Goal: Information Seeking & Learning: Learn about a topic

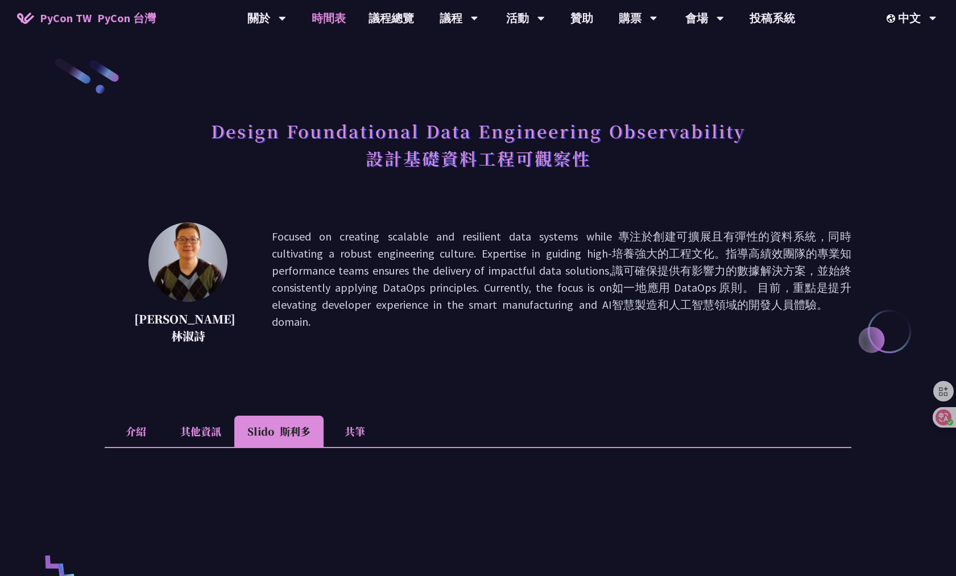
click at [338, 16] on link "時間表" at bounding box center [328, 18] width 57 height 36
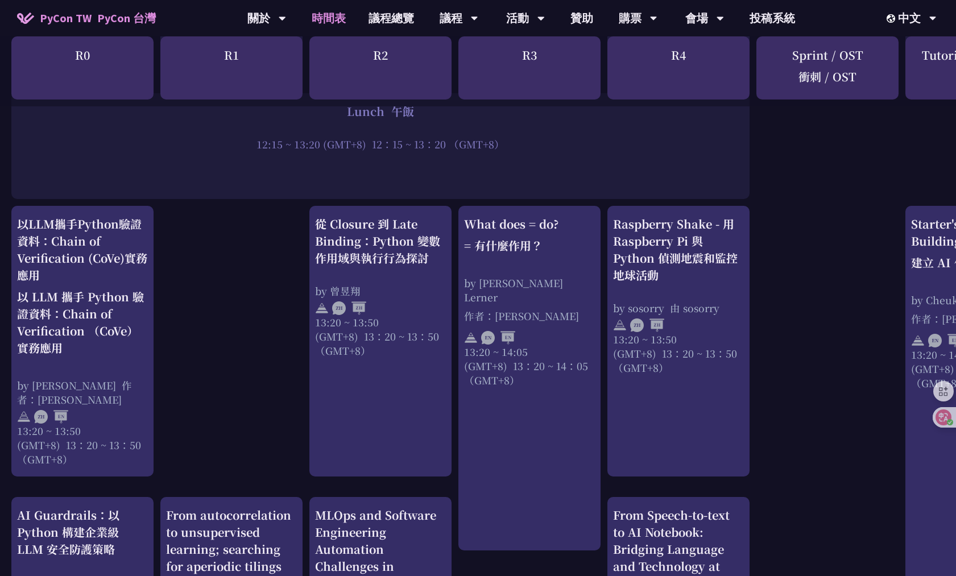
scroll to position [1250, 0]
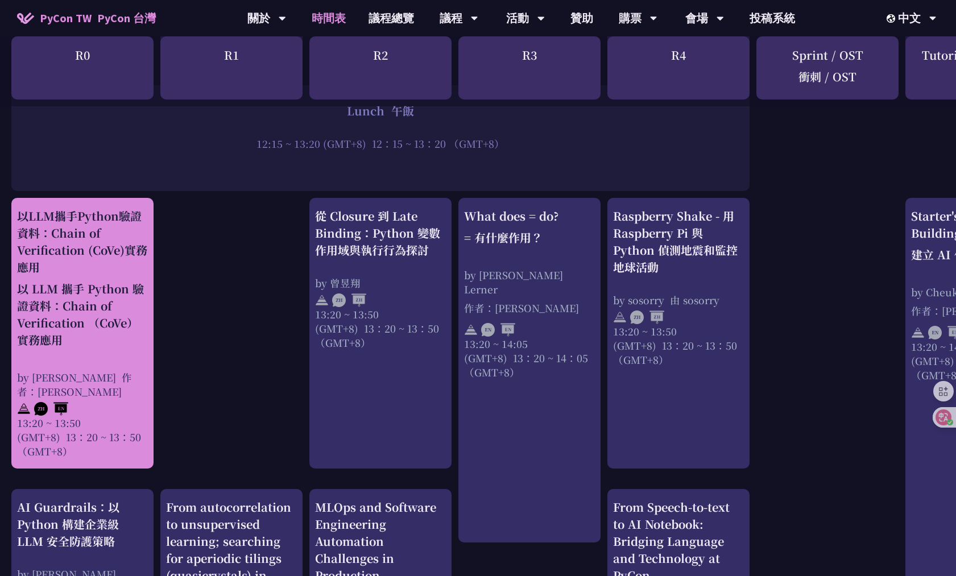
click at [116, 370] on font "作者：[PERSON_NAME]" at bounding box center [74, 384] width 115 height 28
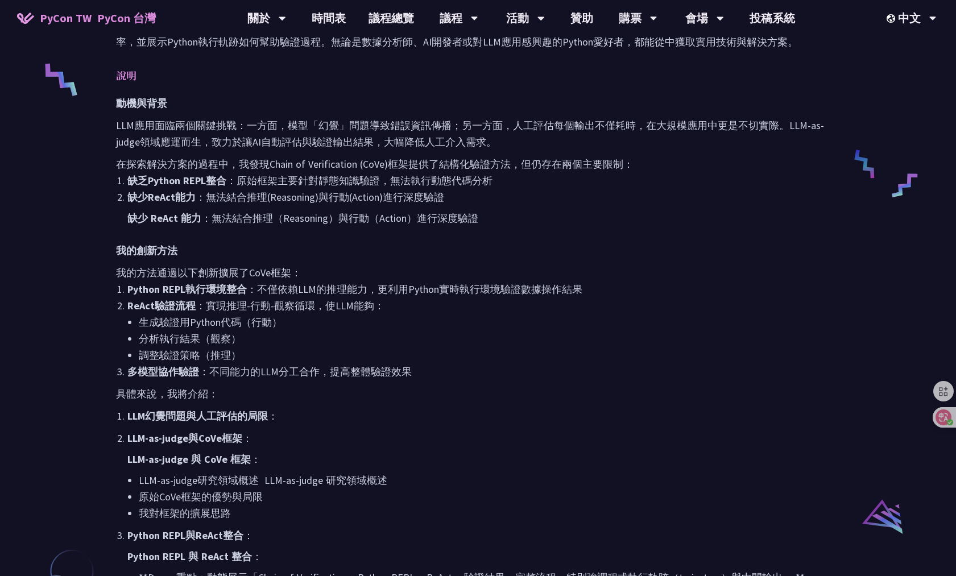
scroll to position [492, 0]
click at [624, 217] on li "缺少ReAct能力 ：無法結合推理(Reasoning)與行動(Action)進行深度驗證 缺少 ReAct 能力 ：無法結合推理（Reasoning）與行動…" at bounding box center [483, 209] width 712 height 42
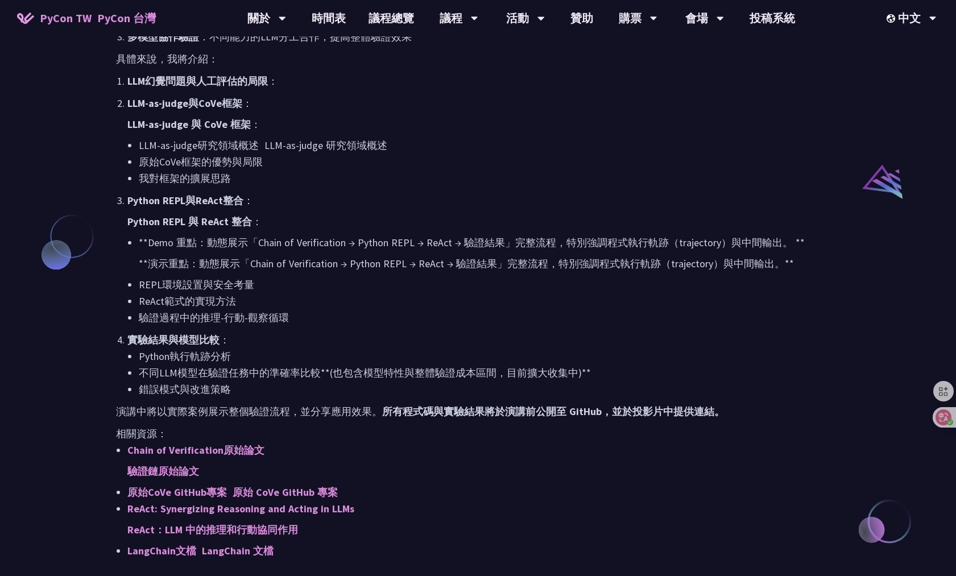
scroll to position [861, 0]
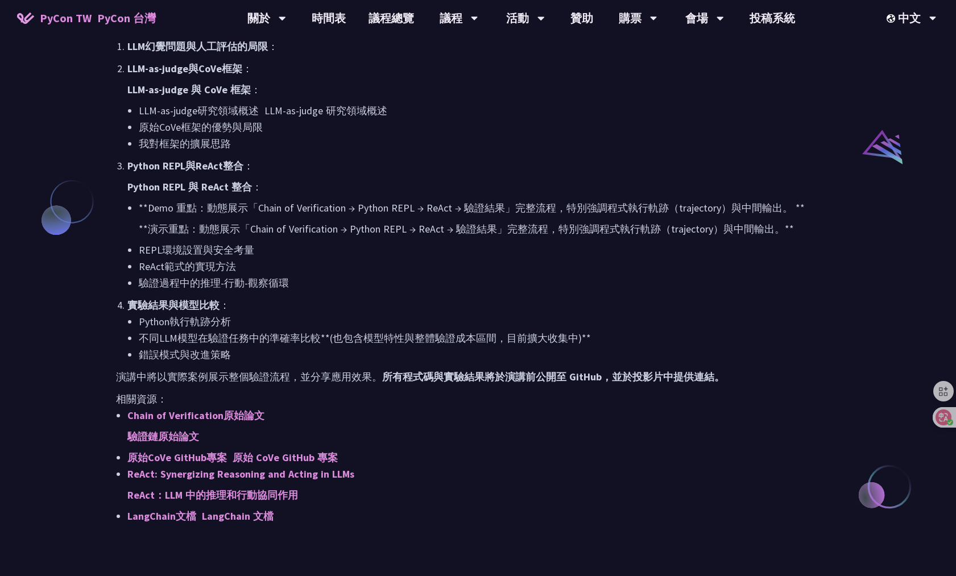
click at [613, 179] on p "Python REPL與ReAct整合 ： Python REPL 與 ReAct 整合 ：" at bounding box center [483, 178] width 712 height 42
click at [700, 136] on li "我對框架的擴展思路" at bounding box center [489, 143] width 701 height 16
click at [339, 14] on link "時間表" at bounding box center [328, 18] width 57 height 36
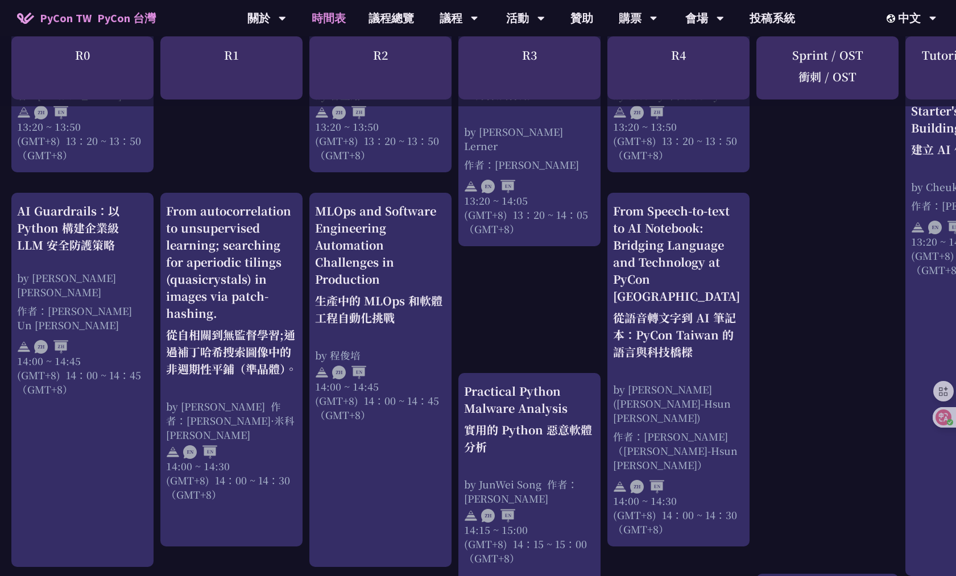
scroll to position [1544, 0]
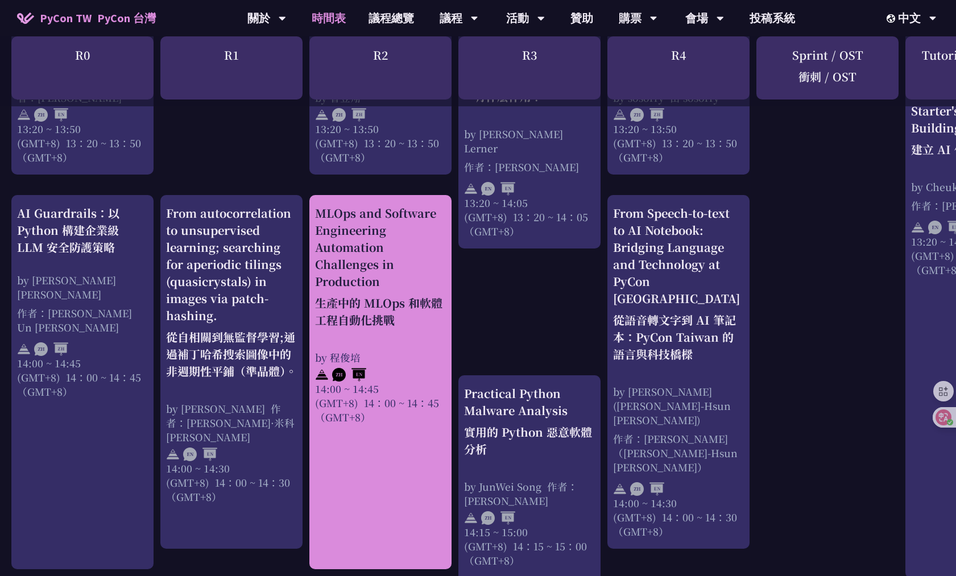
click at [426, 294] on font "生產中的 MLOps 和軟體工程自動化挑戰" at bounding box center [380, 311] width 131 height 34
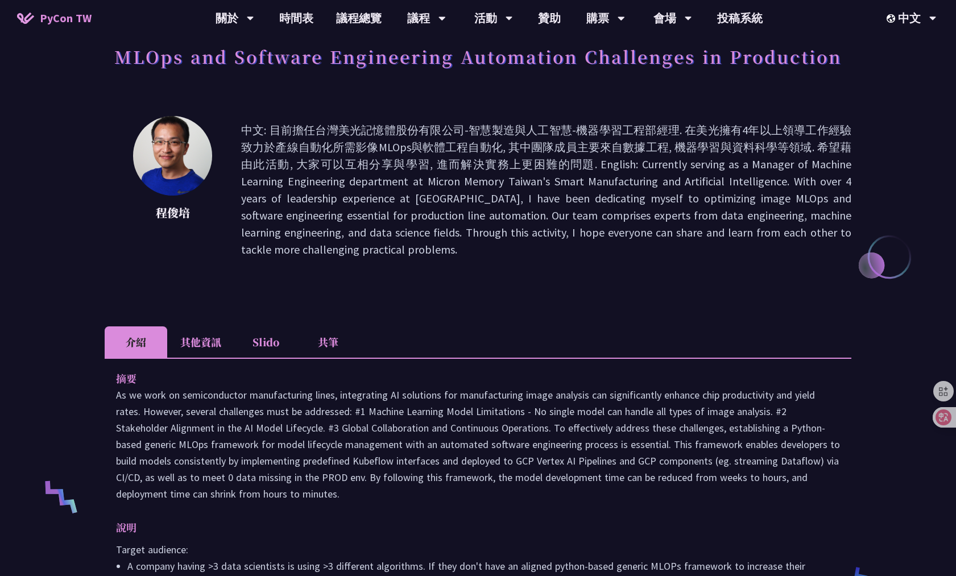
scroll to position [74, 0]
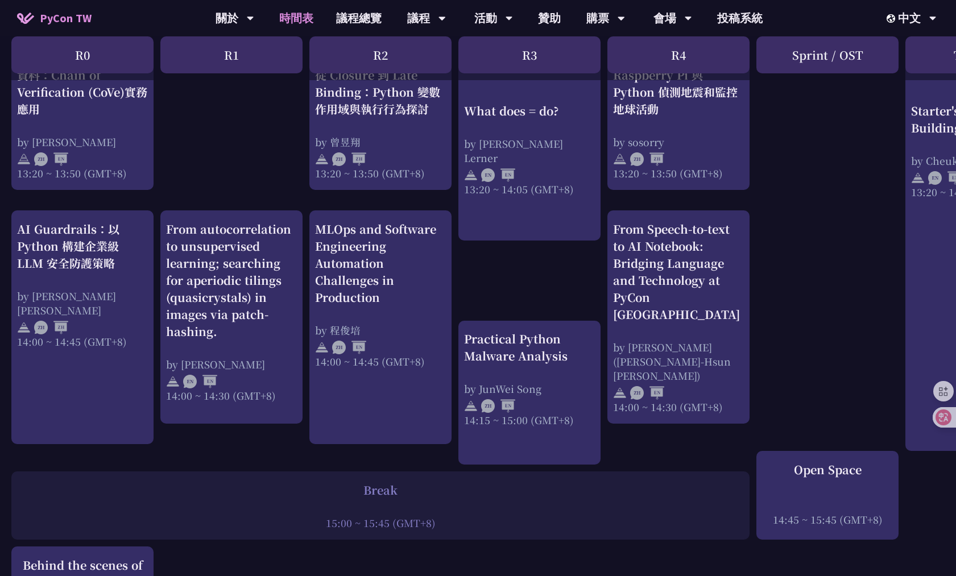
scroll to position [954, 0]
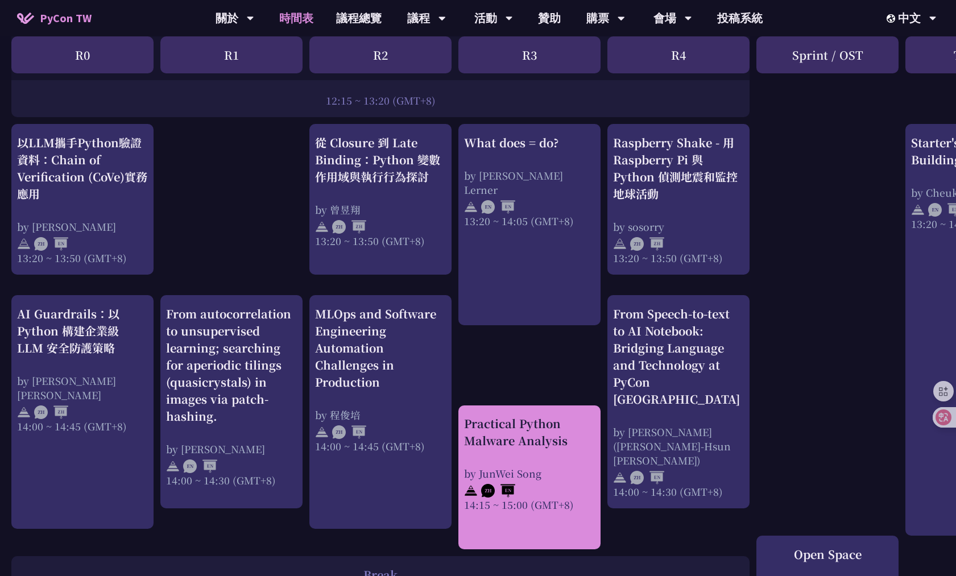
click at [546, 426] on div "Practical Python Malware Analysis" at bounding box center [529, 432] width 131 height 34
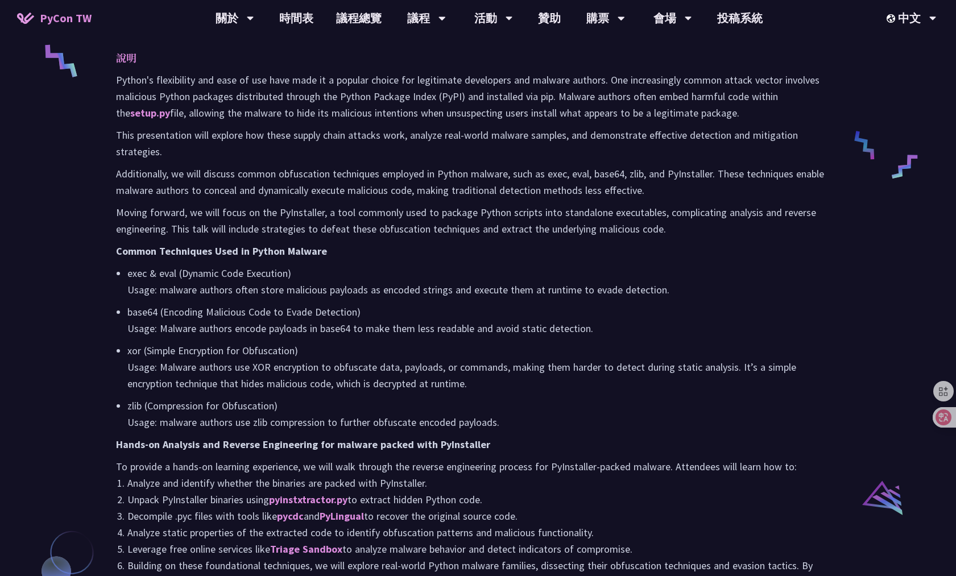
scroll to position [759, 0]
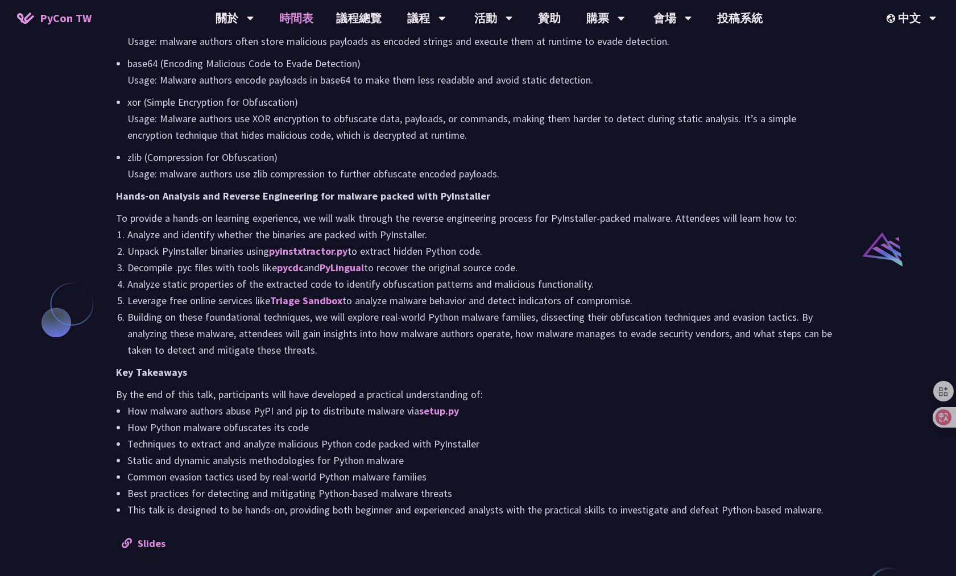
scroll to position [954, 0]
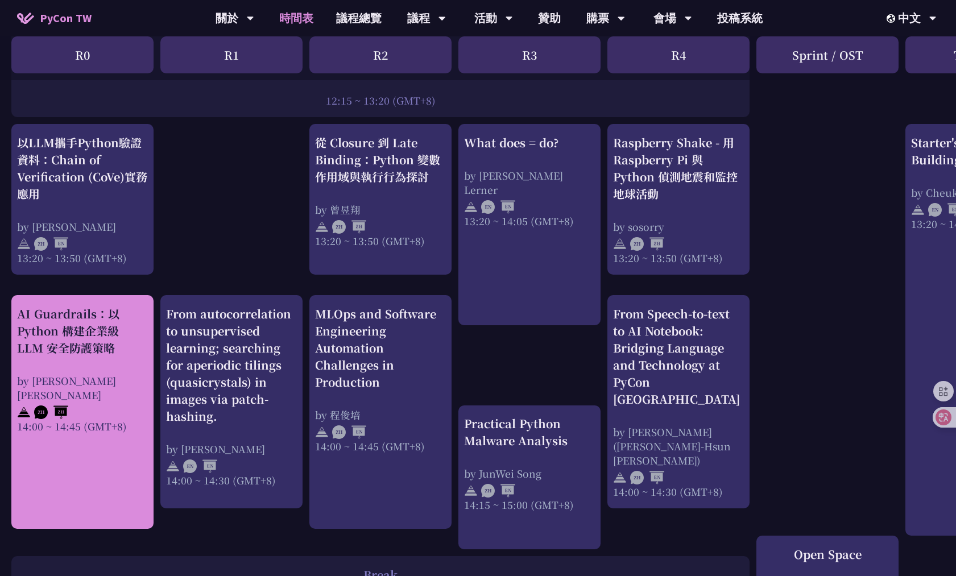
click at [106, 341] on div "AI Guardrails：以 Python 構建企業級 LLM 安全防護策略" at bounding box center [82, 330] width 131 height 51
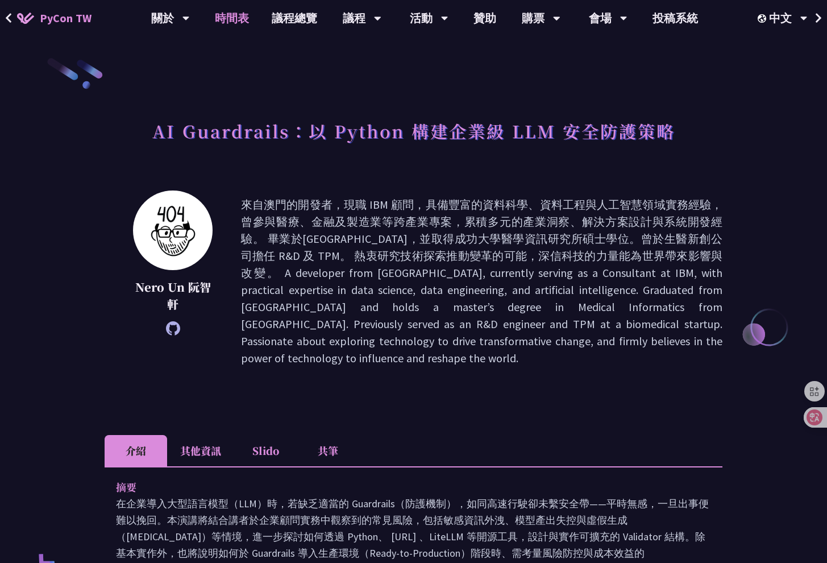
click at [247, 19] on link "時間表" at bounding box center [232, 18] width 57 height 36
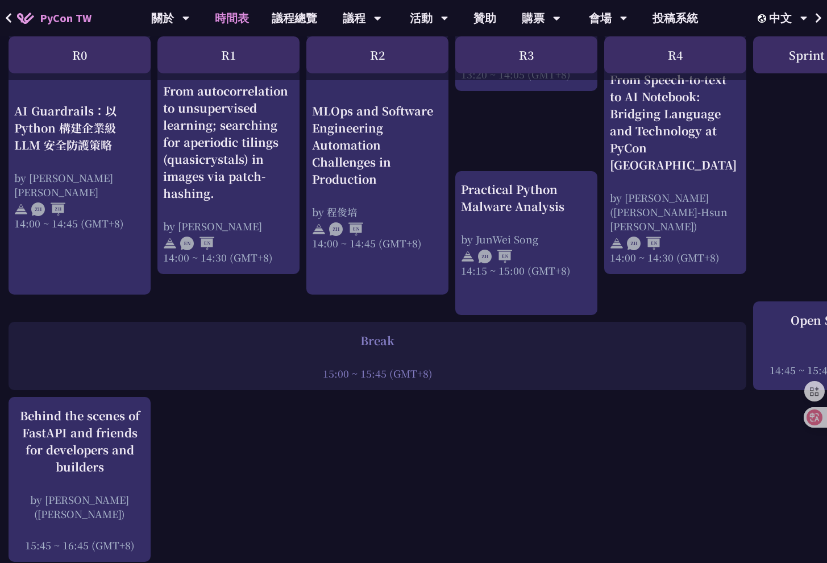
scroll to position [1188, 2]
